Goal: Information Seeking & Learning: Learn about a topic

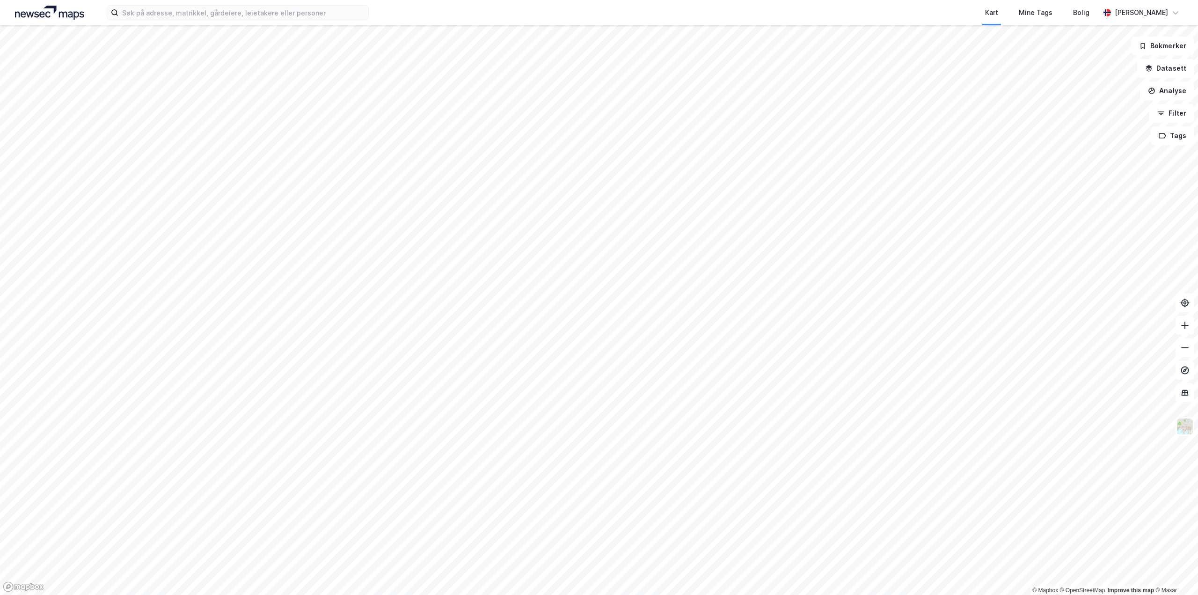
click at [249, 21] on div "Kart Mine Tags [PERSON_NAME]" at bounding box center [599, 12] width 1198 height 25
click at [242, 16] on input at bounding box center [243, 13] width 250 height 14
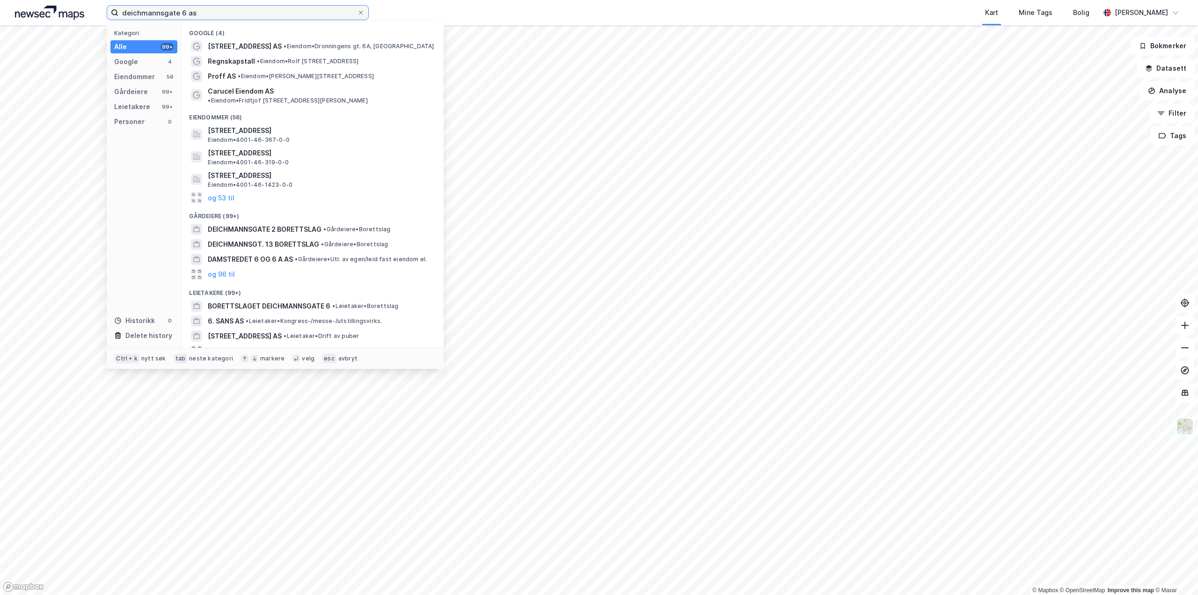
click at [154, 12] on input "deichmannsgate 6 as" at bounding box center [237, 13] width 239 height 14
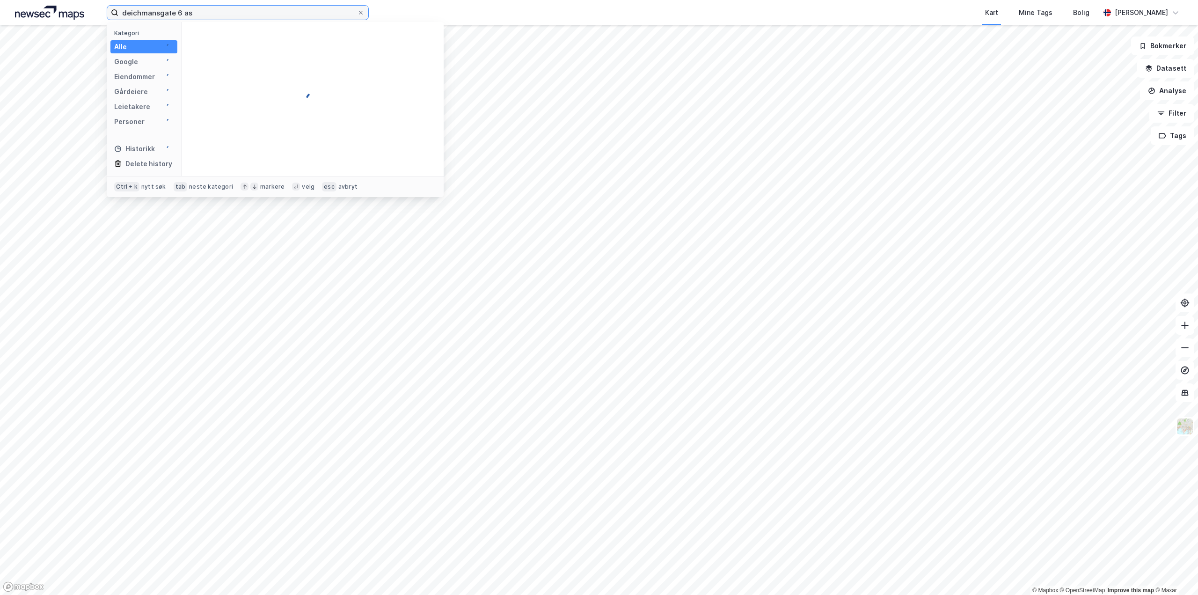
click at [205, 14] on input "deichmansgate 6 as" at bounding box center [237, 13] width 239 height 14
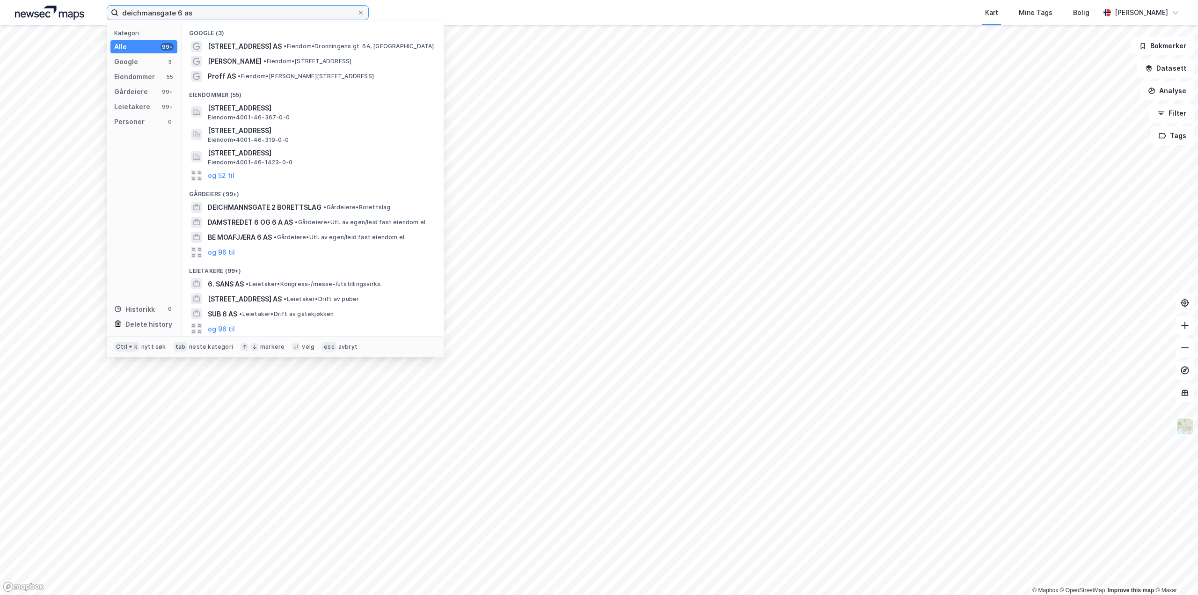
click at [239, 10] on input "deichmansgate 6 as" at bounding box center [237, 13] width 239 height 14
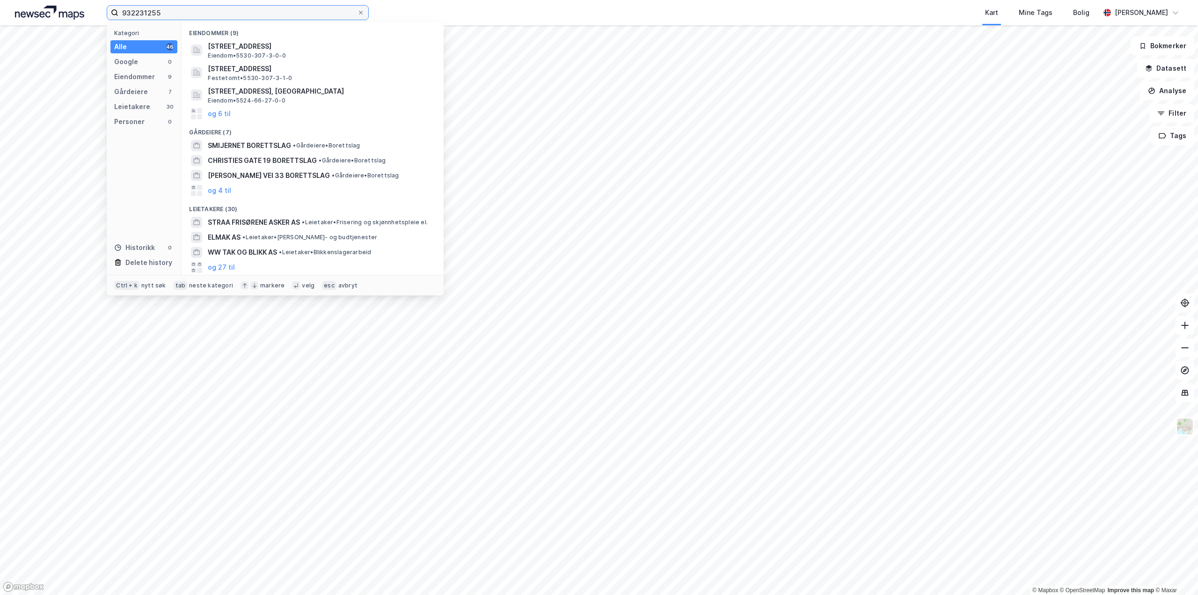
type input "932231255"
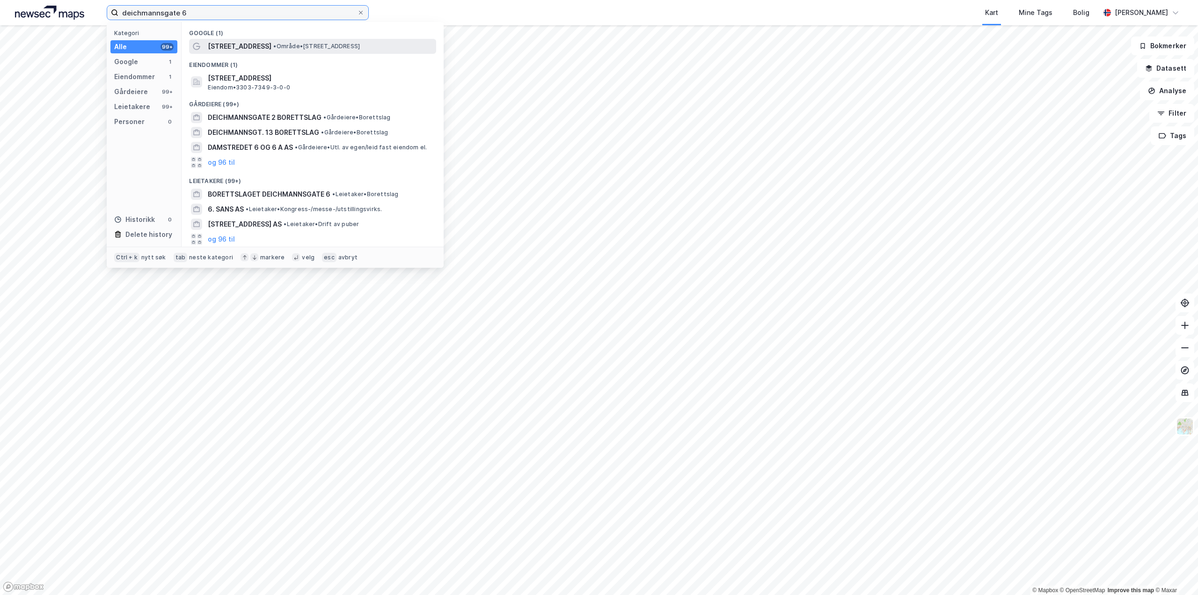
type input "deichmannsgate 6"
click at [298, 45] on span "• Område • [STREET_ADDRESS]" at bounding box center [316, 46] width 87 height 7
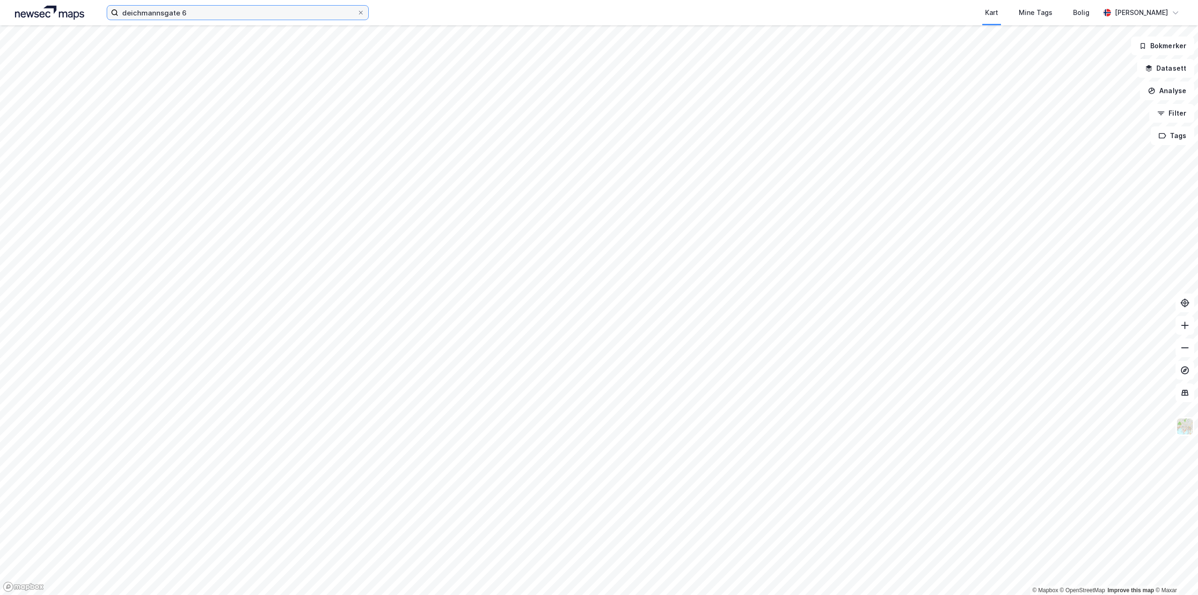
click at [240, 17] on input "deichmannsgate 6" at bounding box center [237, 13] width 239 height 14
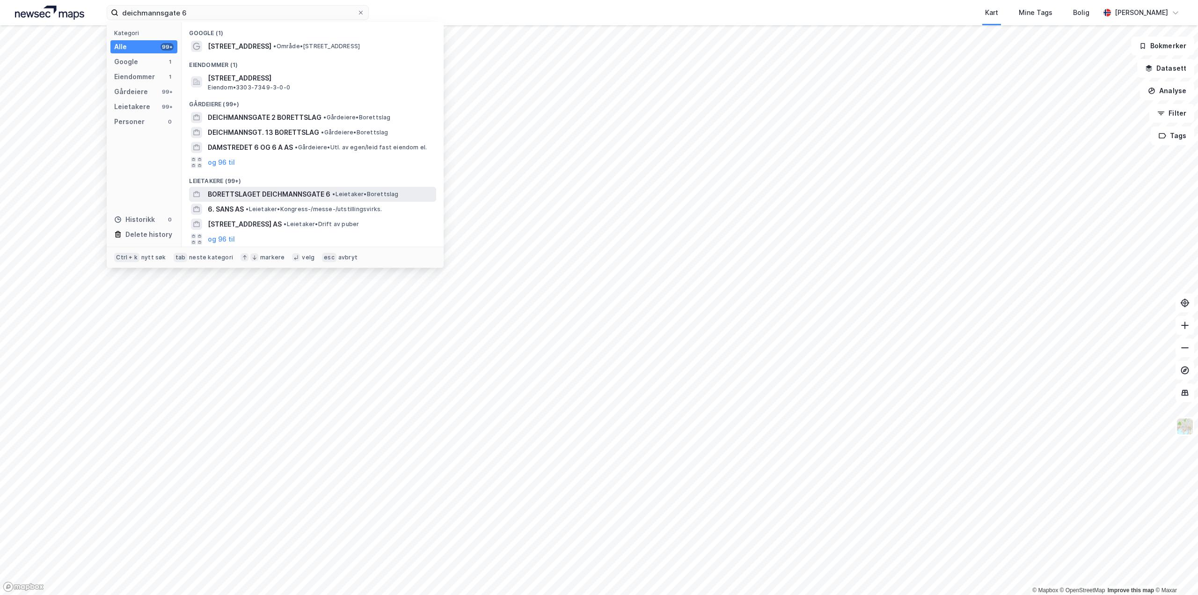
click at [298, 196] on span "BORETTSLAGET DEICHMANNSGATE 6" at bounding box center [269, 194] width 123 height 11
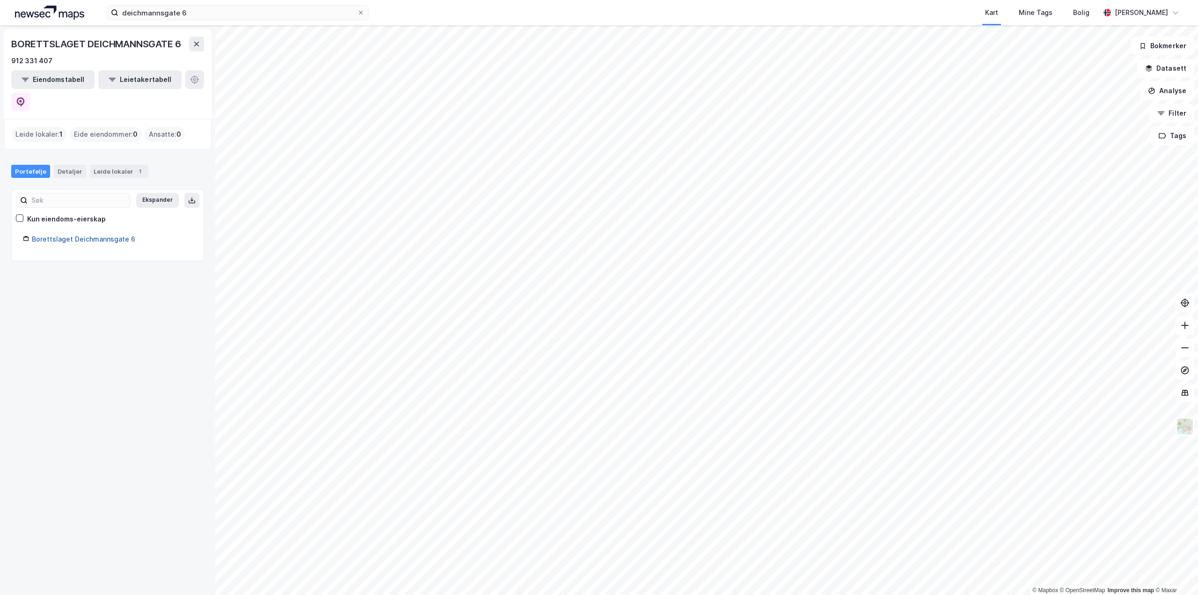
click at [63, 235] on link "Borettslaget Deichmannsgate 6" at bounding box center [83, 239] width 103 height 8
click at [65, 235] on link "Borettslaget Deichmannsgate 6" at bounding box center [83, 239] width 103 height 8
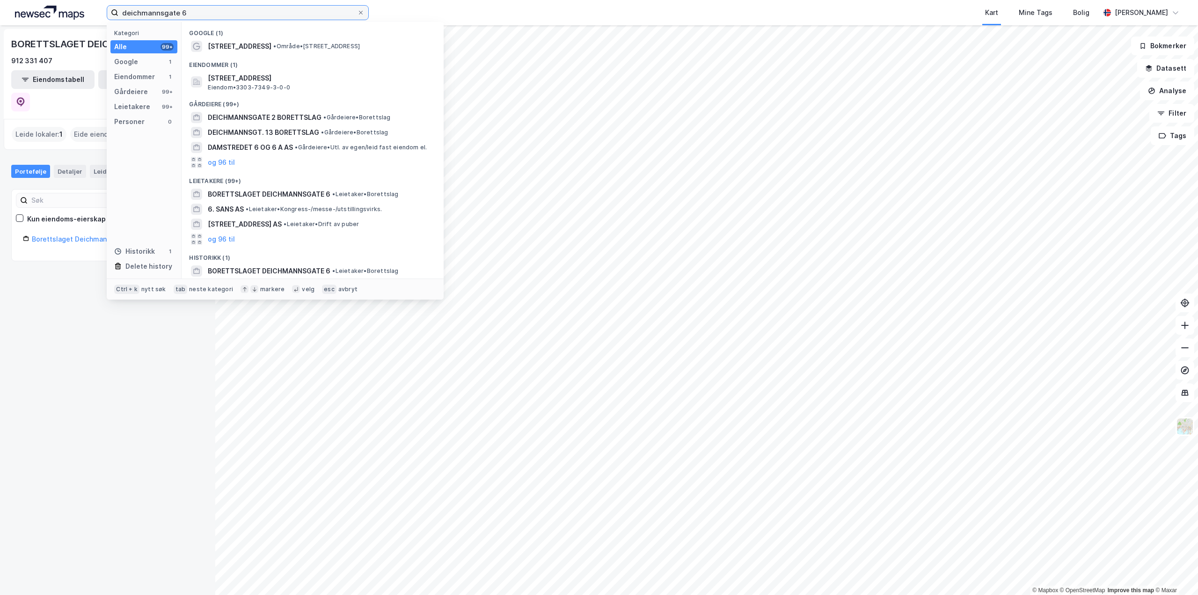
drag, startPoint x: 213, startPoint y: 14, endPoint x: 15, endPoint y: 0, distance: 198.3
click at [15, 0] on div "deichmannsgate 6 Kategori Alle 99+ Google 1 Eiendommer 1 Gårdeiere 99+ Leietake…" at bounding box center [599, 12] width 1198 height 25
click at [265, 48] on span "[STREET_ADDRESS]" at bounding box center [240, 46] width 64 height 11
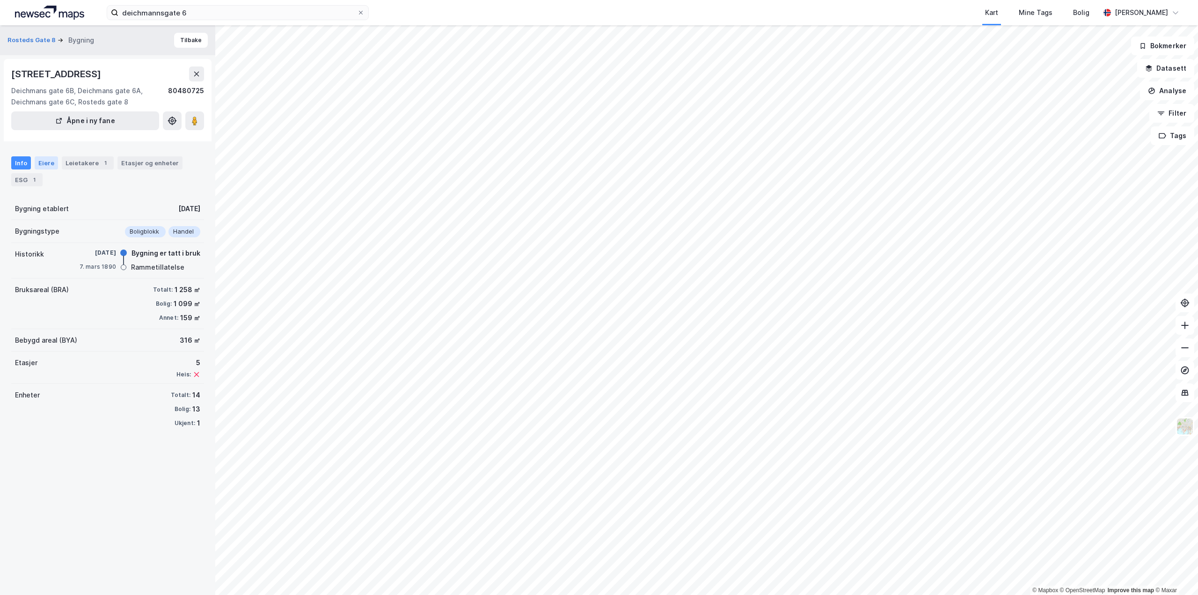
drag, startPoint x: 58, startPoint y: 168, endPoint x: 51, endPoint y: 166, distance: 6.8
click at [54, 167] on div "Info Eiere Leietakere 1 Etasjer og enheter ESG 1" at bounding box center [107, 171] width 193 height 30
click at [47, 161] on div "Eiere" at bounding box center [46, 162] width 23 height 13
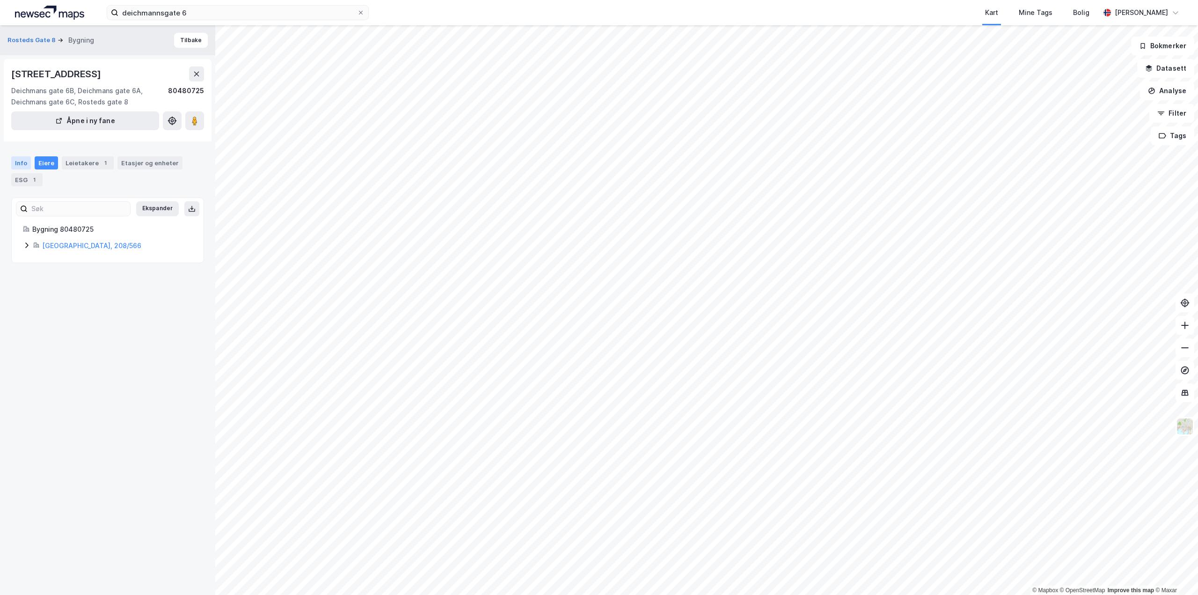
click at [22, 163] on div "Info" at bounding box center [21, 162] width 20 height 13
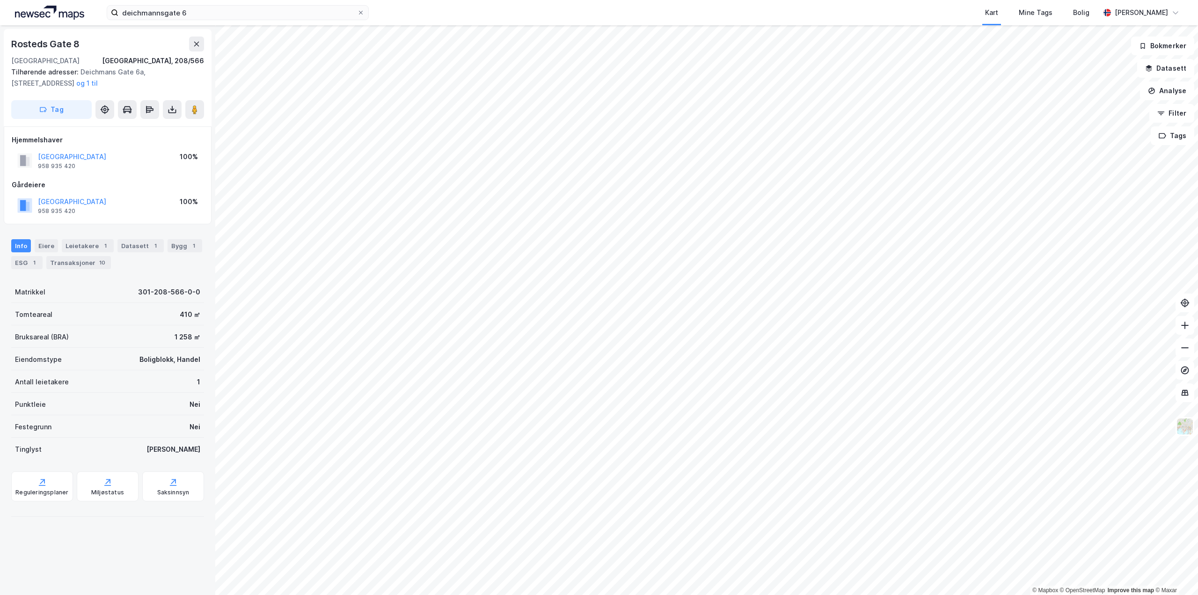
click at [33, 248] on div "Info [PERSON_NAME] 1 Datasett 1 Bygg 1 ESG 1 Transaksjoner 10" at bounding box center [107, 254] width 193 height 30
click at [40, 249] on div "Eiere" at bounding box center [46, 245] width 23 height 13
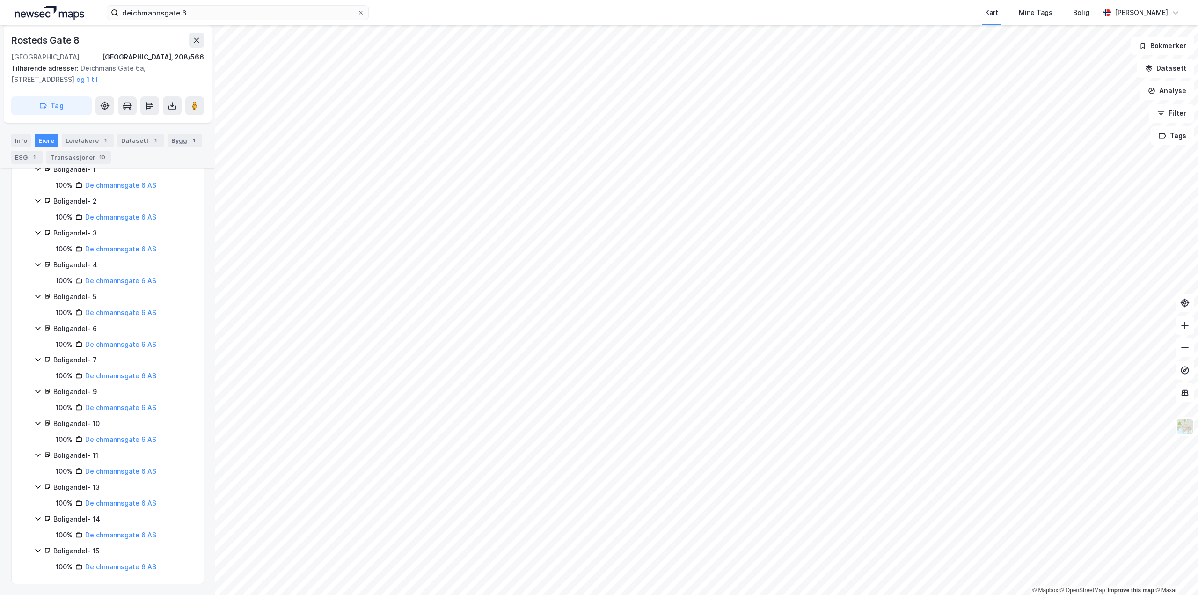
scroll to position [205, 0]
click at [114, 182] on link "Deichmannsgate 6 AS" at bounding box center [120, 185] width 71 height 8
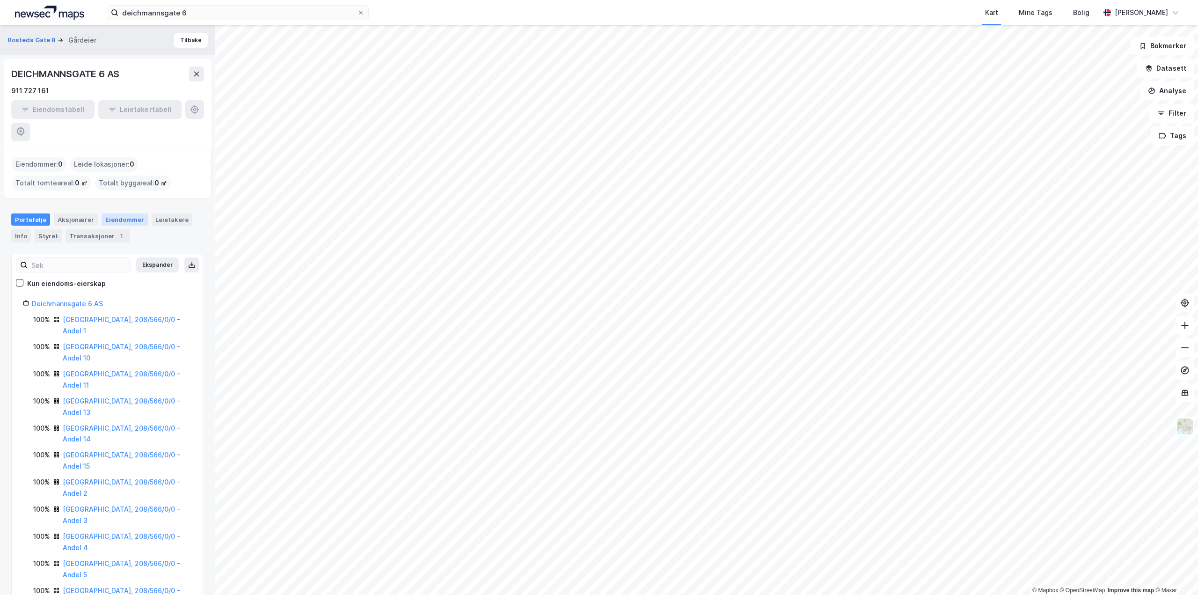
click at [131, 213] on div "Eiendommer" at bounding box center [125, 219] width 46 height 12
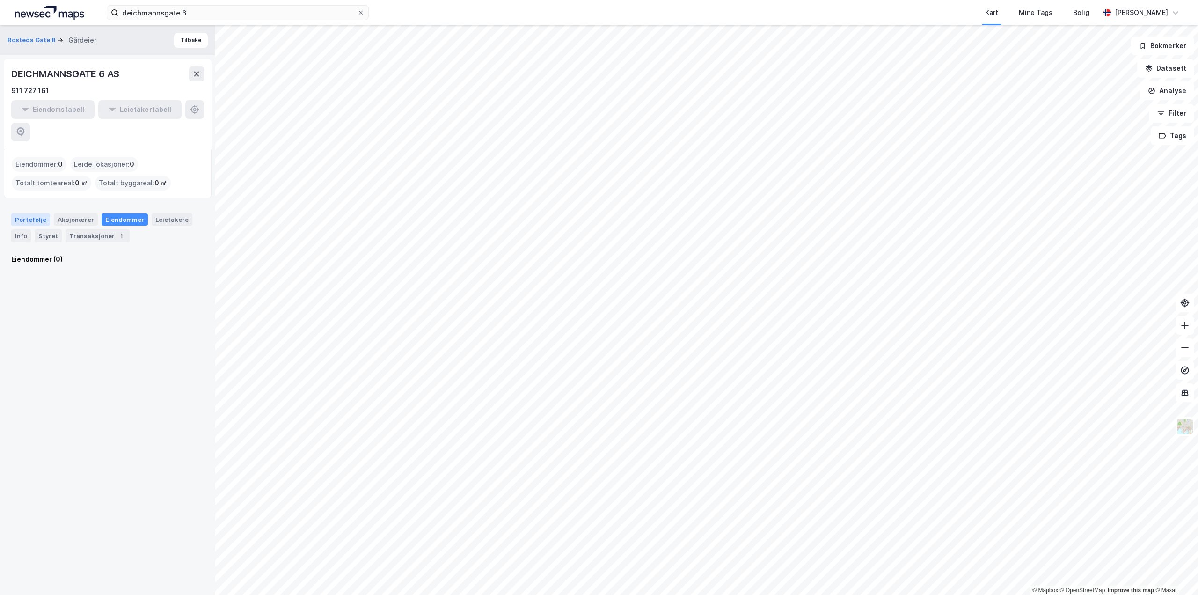
click at [24, 213] on div "Portefølje" at bounding box center [30, 219] width 39 height 12
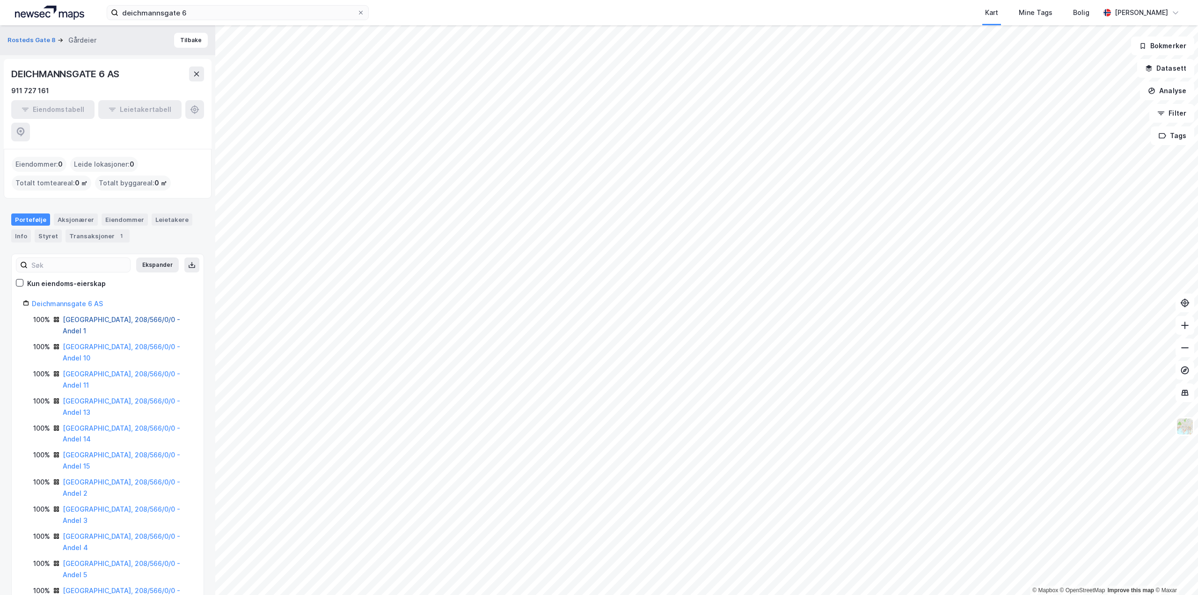
click at [123, 315] on link "[GEOGRAPHIC_DATA], 208/566/0/0 - Andel 1" at bounding box center [121, 324] width 117 height 19
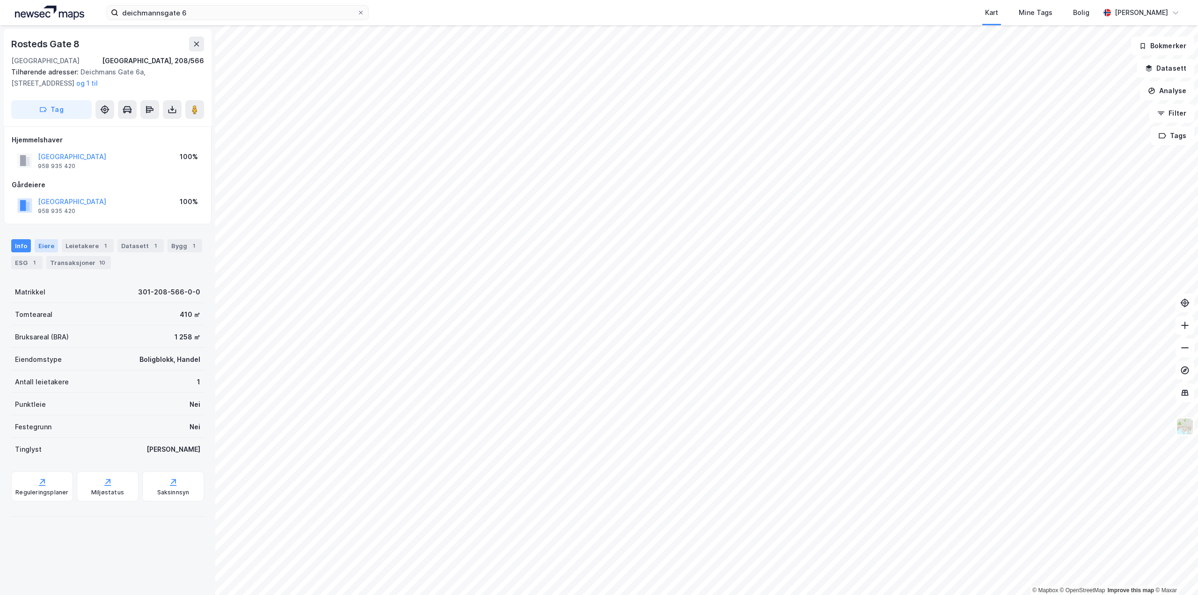
click at [51, 249] on div "Eiere" at bounding box center [46, 245] width 23 height 13
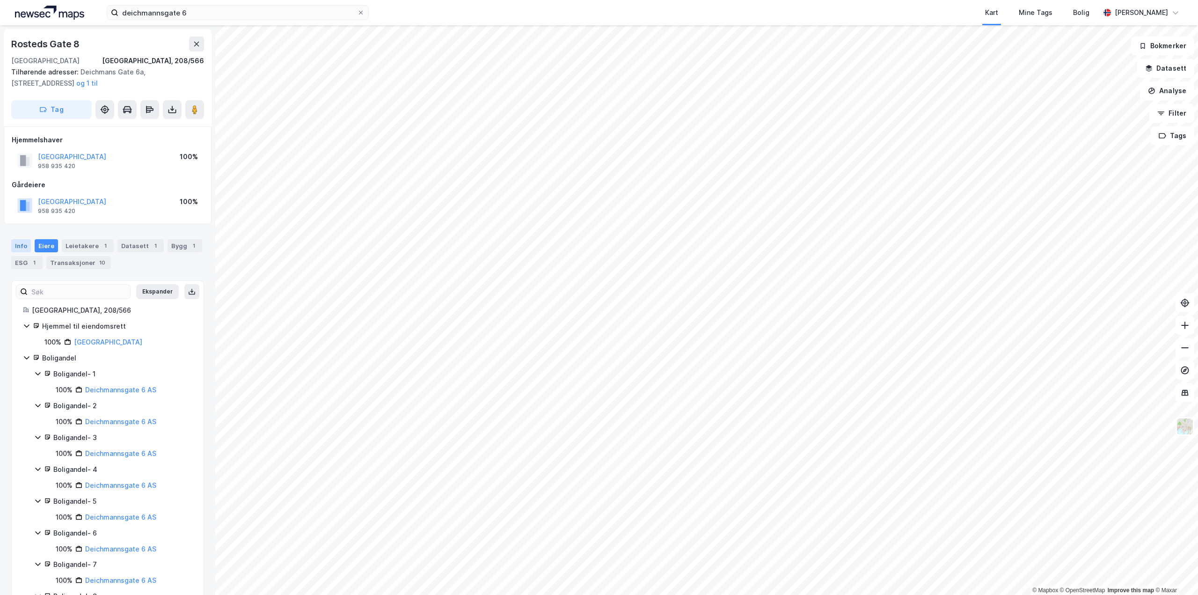
click at [13, 245] on div "Info" at bounding box center [21, 245] width 20 height 13
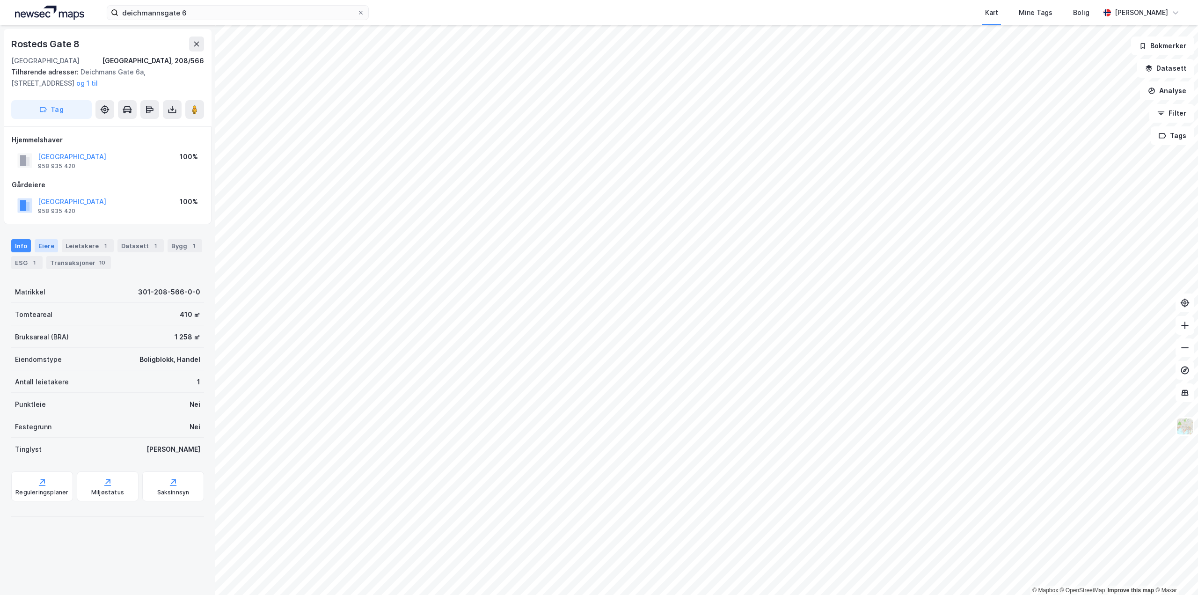
click at [54, 251] on div "Eiere" at bounding box center [46, 245] width 23 height 13
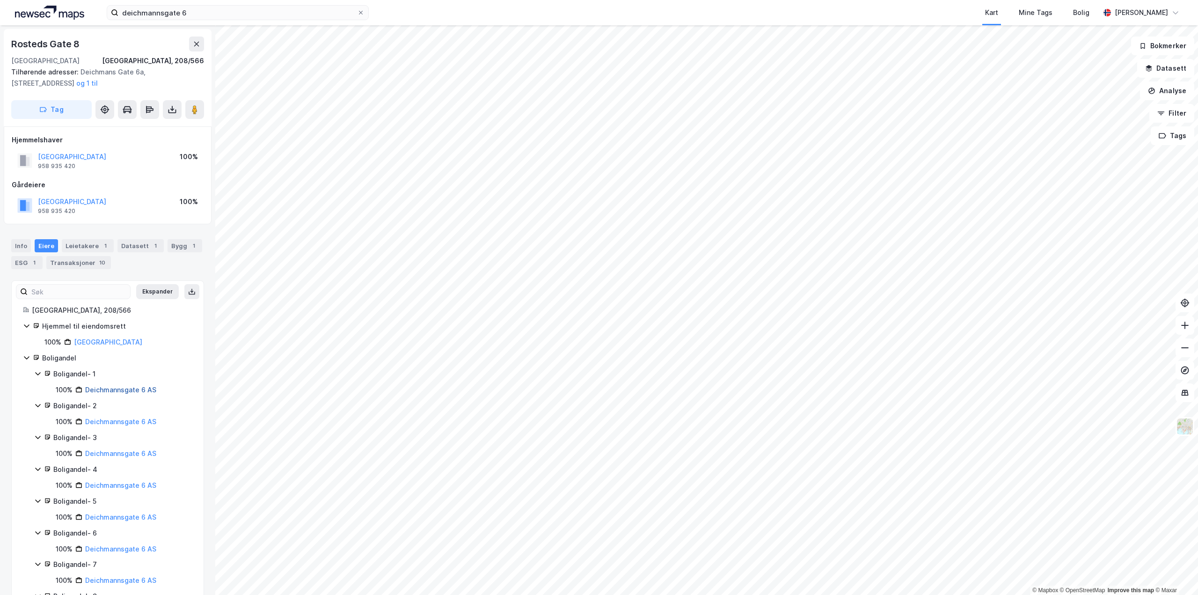
click at [129, 394] on div "Deichmannsgate 6 AS" at bounding box center [120, 389] width 71 height 11
click at [127, 386] on link "Deichmannsgate 6 AS" at bounding box center [120, 389] width 71 height 8
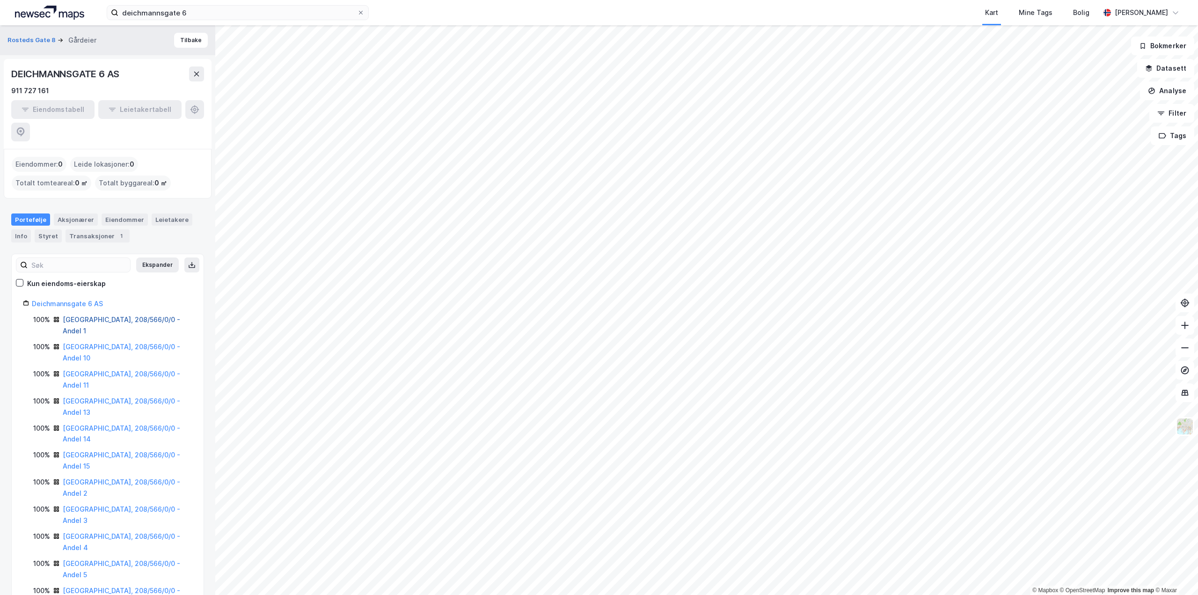
click at [109, 315] on link "[GEOGRAPHIC_DATA], 208/566/0/0 - Andel 1" at bounding box center [121, 324] width 117 height 19
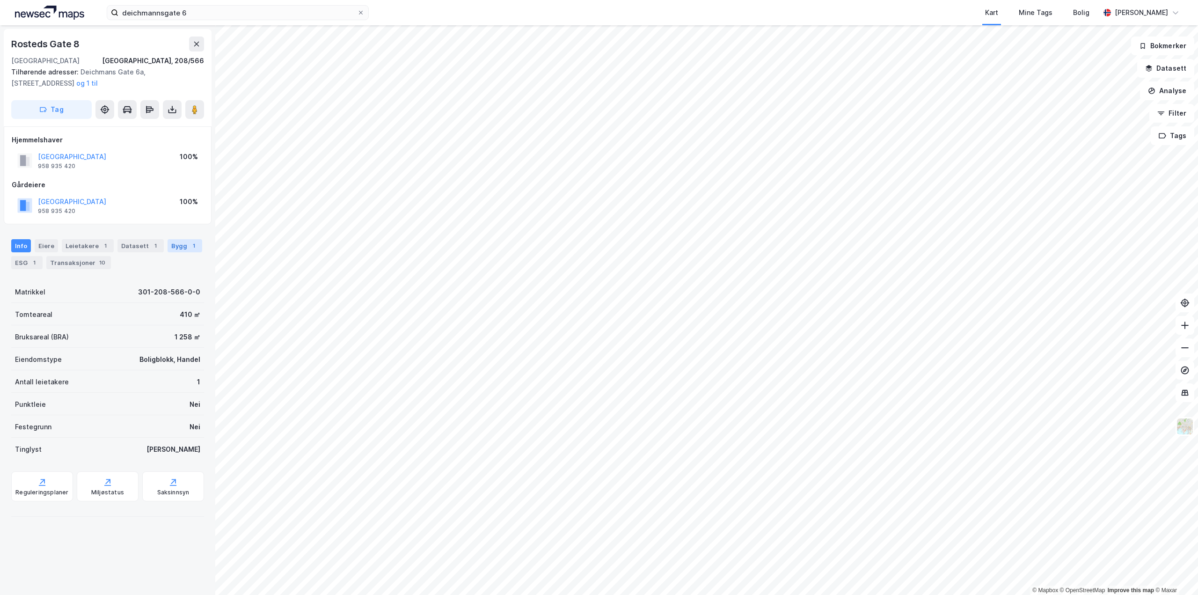
click at [173, 249] on div "Bygg 1" at bounding box center [184, 245] width 35 height 13
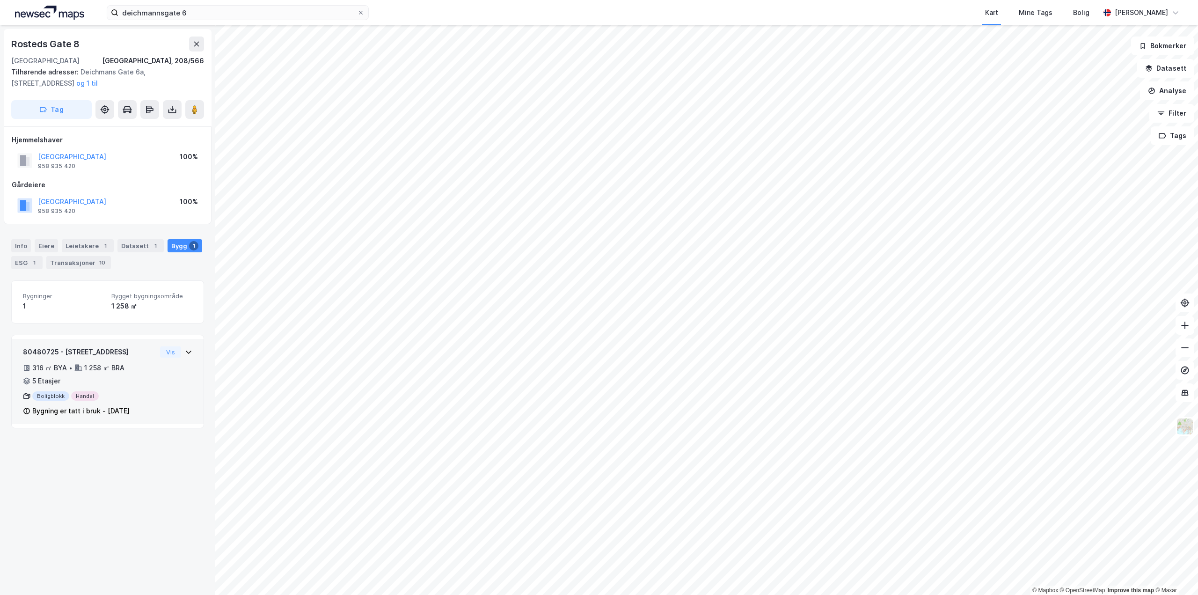
click at [148, 365] on div "316 ㎡ BYA • 1 258 ㎡ BRA • 5 Etasjer" at bounding box center [89, 374] width 133 height 24
click at [78, 300] on div "1" at bounding box center [63, 305] width 81 height 11
click at [179, 58] on div "[GEOGRAPHIC_DATA], 208/566" at bounding box center [153, 60] width 102 height 11
